Goal: Navigation & Orientation: Find specific page/section

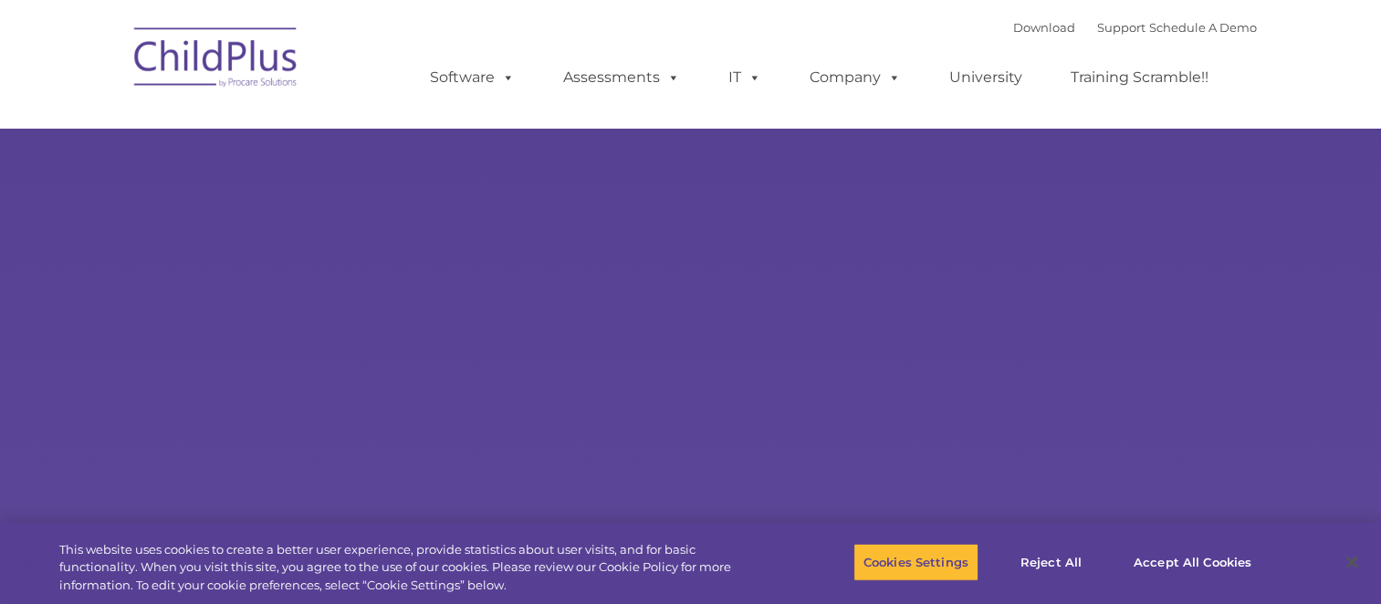
select select "MEDIUM"
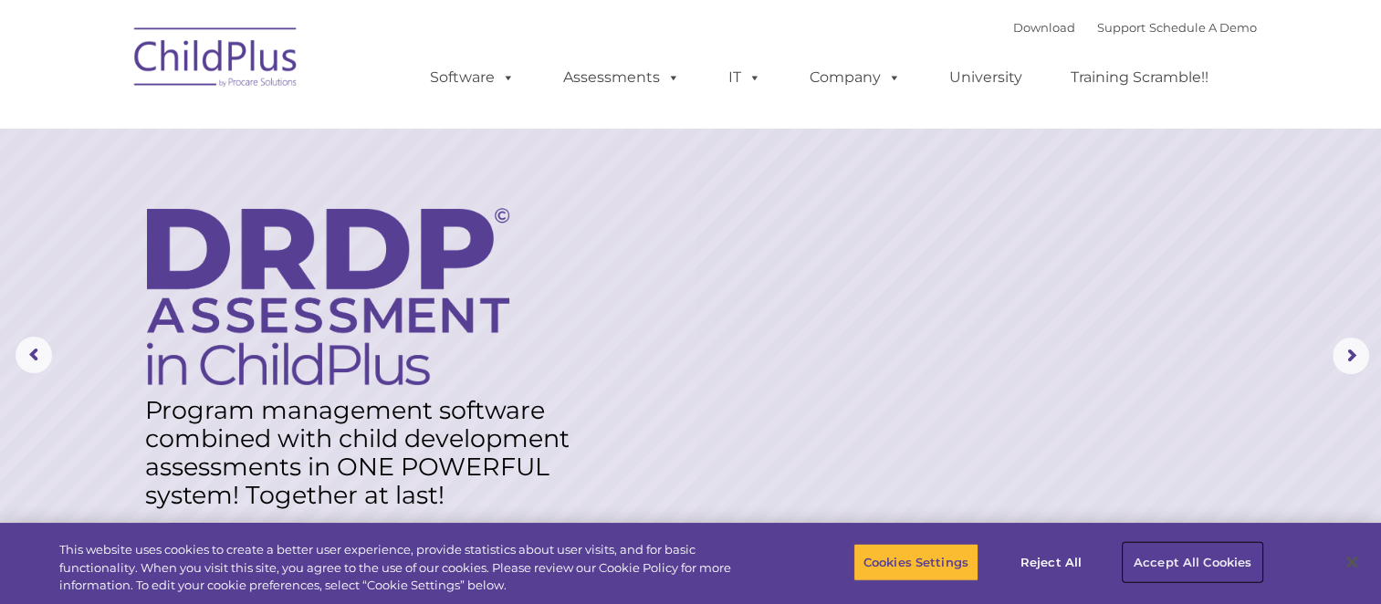
click at [1169, 569] on button "Accept All Cookies" at bounding box center [1192, 562] width 138 height 38
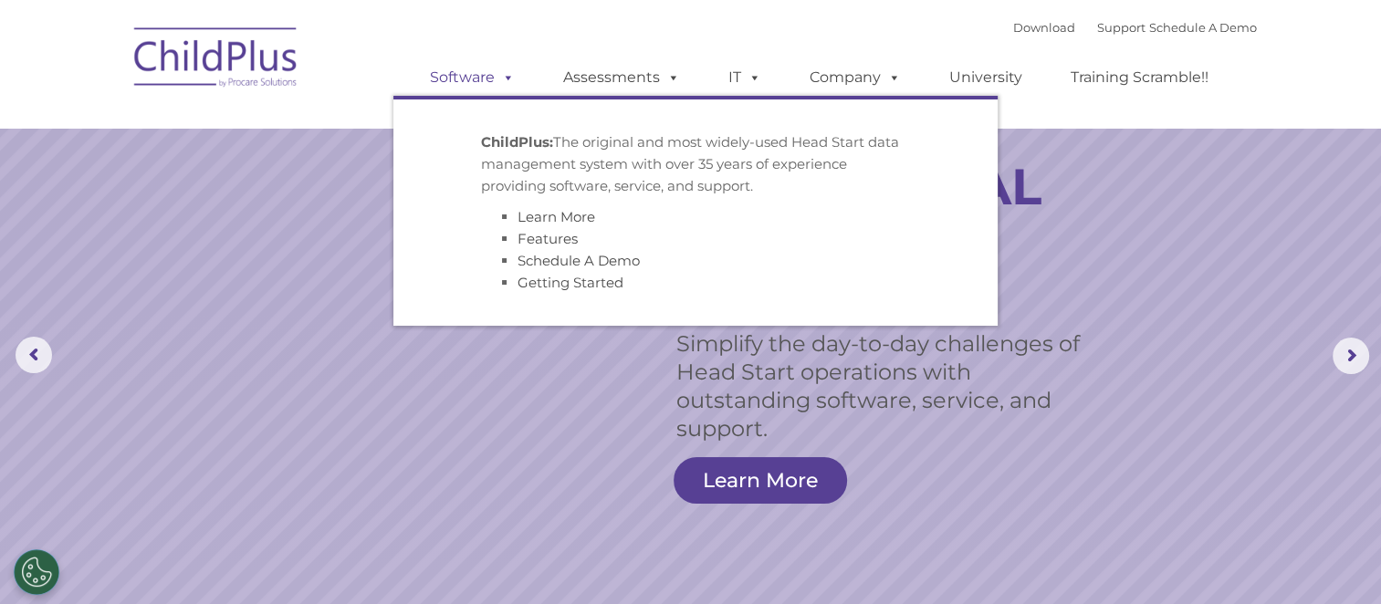
click at [472, 65] on link "Software" at bounding box center [472, 77] width 121 height 37
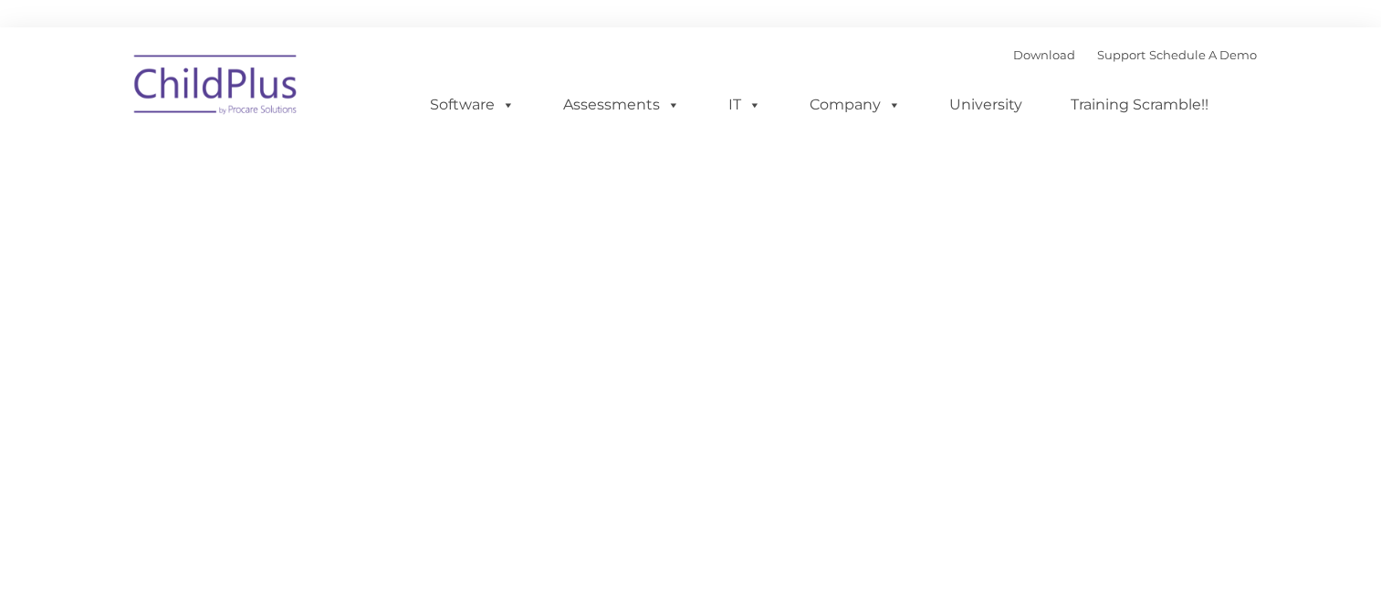
type input ""
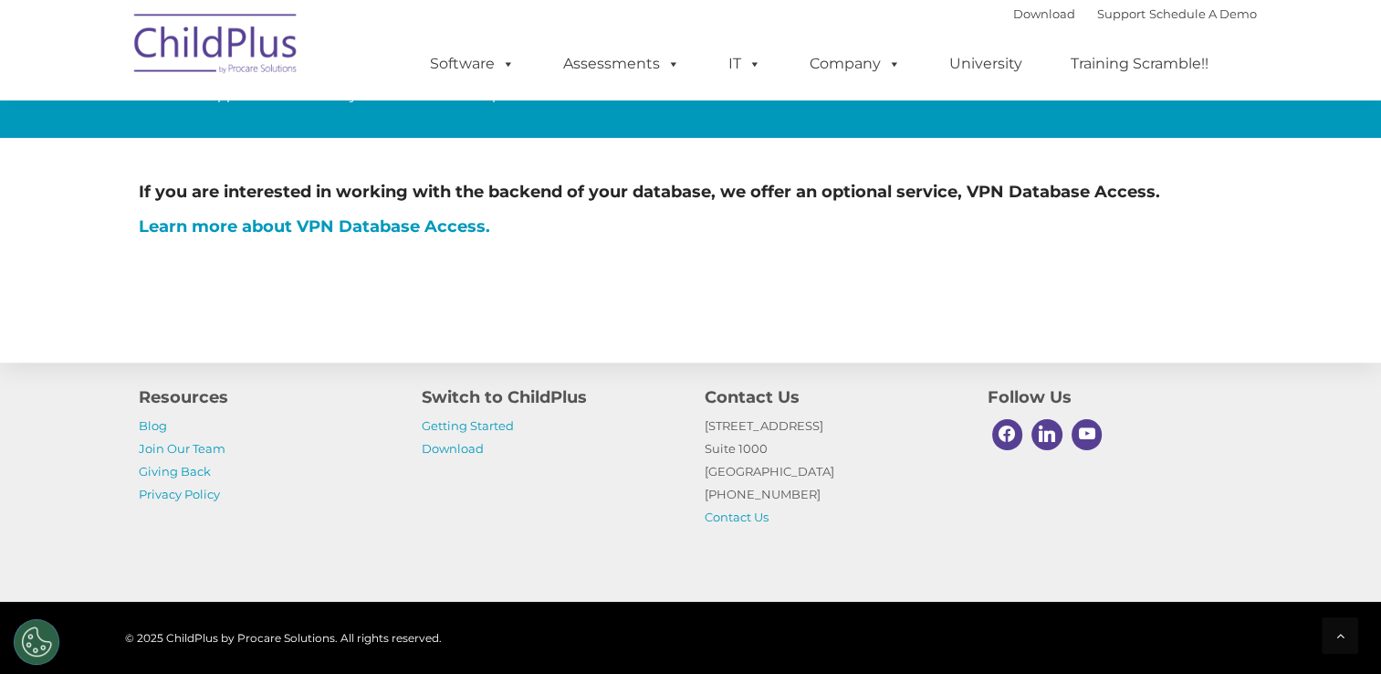
scroll to position [1097, 0]
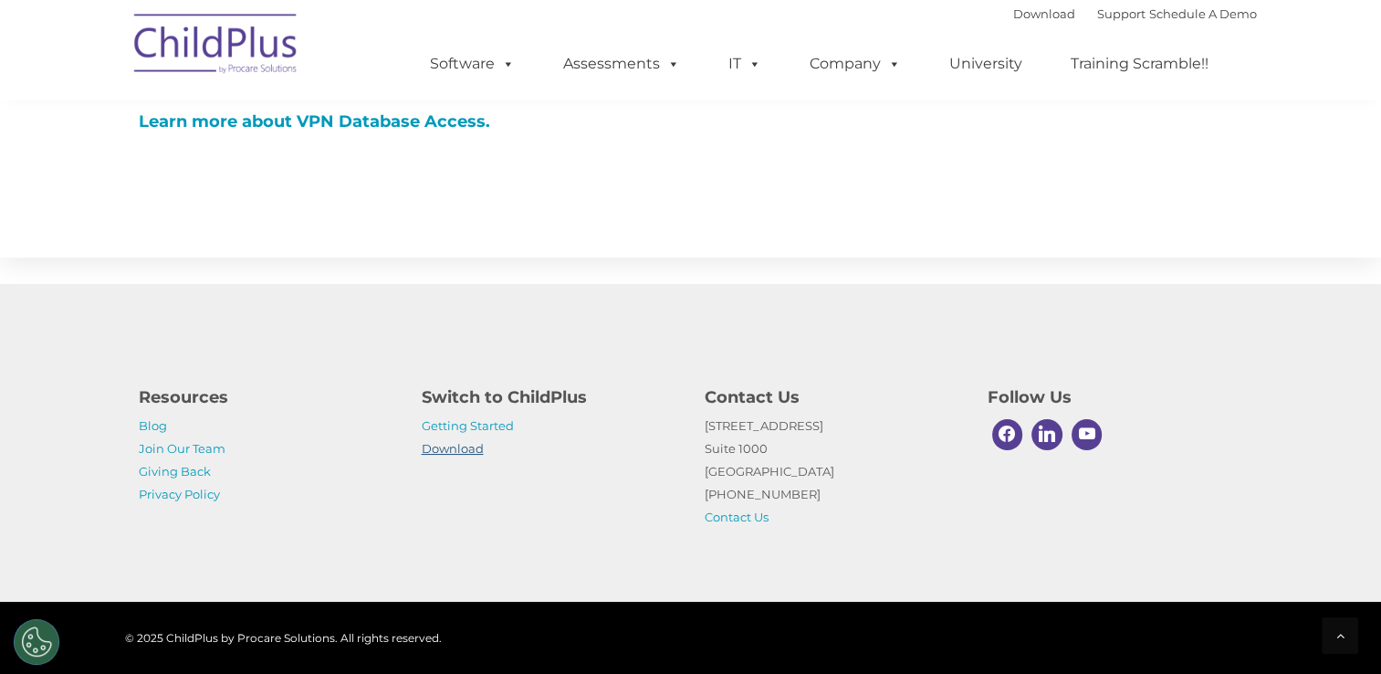
click at [476, 454] on link "Download" at bounding box center [453, 448] width 62 height 15
